Goal: Book appointment/travel/reservation

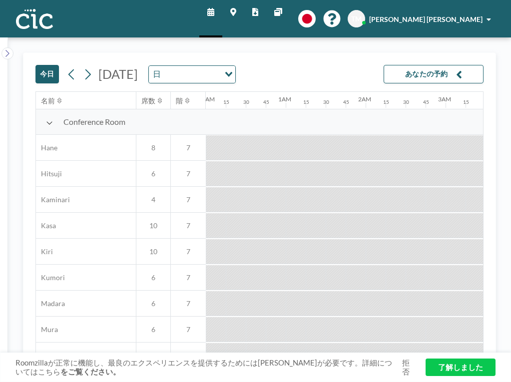
scroll to position [0, 958]
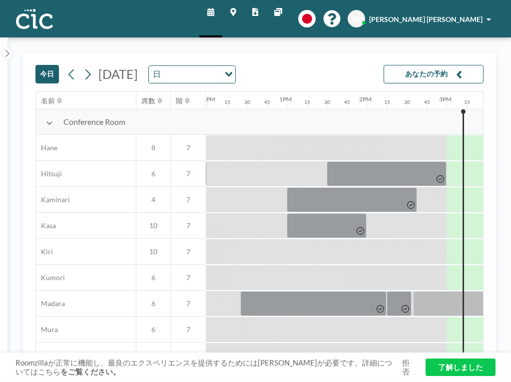
click at [459, 17] on span "[PERSON_NAME] [PERSON_NAME]" at bounding box center [425, 19] width 113 height 8
click at [390, 53] on div "今日 2025年9月8日 月曜日 日 Loading... あなたの予約" at bounding box center [259, 72] width 448 height 38
click at [18, 17] on img at bounding box center [34, 19] width 37 height 20
click at [34, 15] on img at bounding box center [34, 19] width 37 height 20
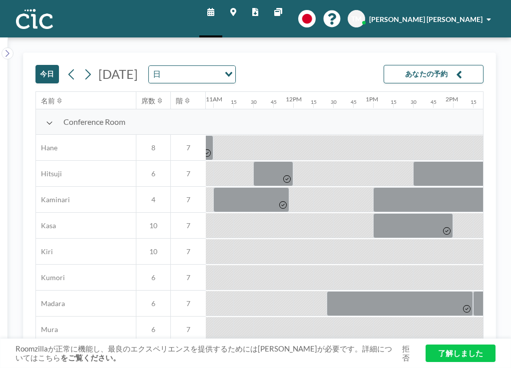
scroll to position [0, 958]
